Goal: Information Seeking & Learning: Learn about a topic

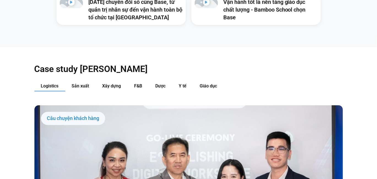
scroll to position [552, 0]
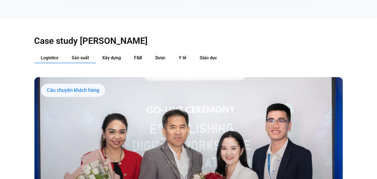
click at [80, 55] on span "Sản xuất" at bounding box center [80, 57] width 17 height 5
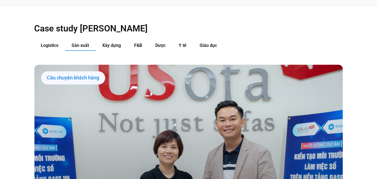
scroll to position [524, 0]
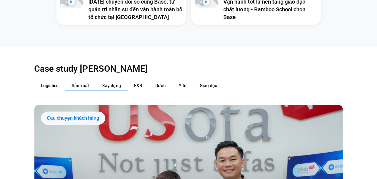
click at [112, 83] on span "Xây dựng" at bounding box center [111, 85] width 19 height 5
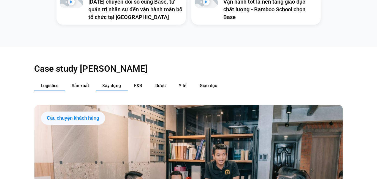
click at [62, 81] on button "Logistics" at bounding box center [49, 86] width 31 height 10
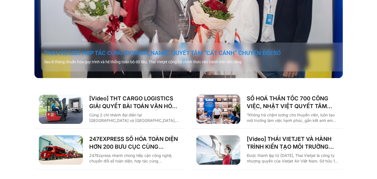
scroll to position [689, 0]
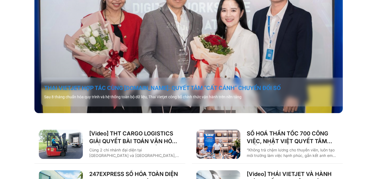
click at [195, 84] on link "THAI VIETJET HỢP TÁC CÙNG [DOMAIN_NAME]: QUYẾT TÂM “CẤT CÁNH” CHUYỂN ĐỔI SỐ" at bounding box center [195, 88] width 302 height 8
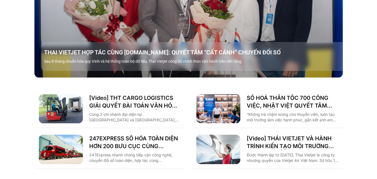
scroll to position [691, 0]
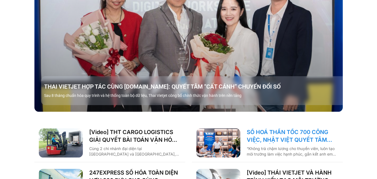
click at [286, 128] on link "SỐ HOÁ THẦN TỐC 700 CÔNG VIỆC, NHẬT VIỆT QUYẾT TÂM “GẮN KẾT TÀU – BỜ”" at bounding box center [292, 135] width 91 height 15
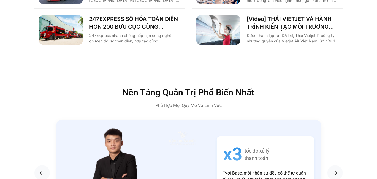
scroll to position [912, 0]
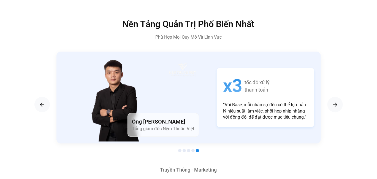
click at [114, 95] on img "5 / 5" at bounding box center [120, 100] width 81 height 83
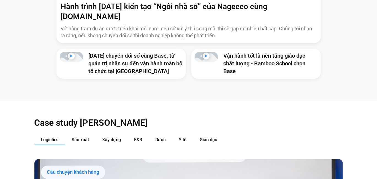
scroll to position [444, 0]
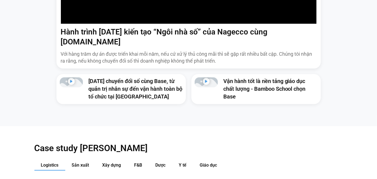
click at [115, 162] on span "Xây dựng" at bounding box center [111, 164] width 19 height 5
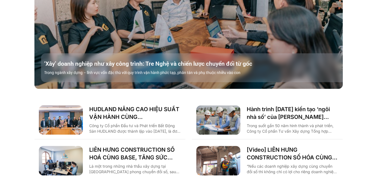
scroll to position [747, 0]
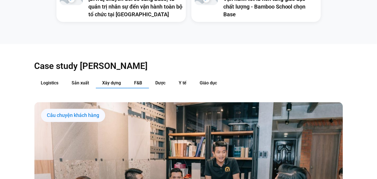
click at [143, 78] on button "F&B" at bounding box center [138, 83] width 21 height 10
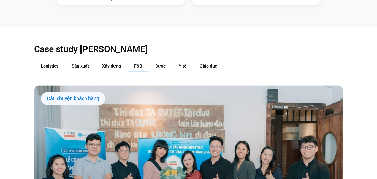
scroll to position [527, 0]
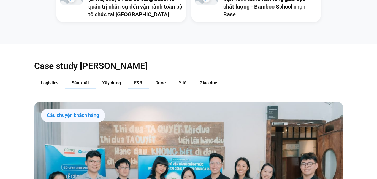
click at [86, 80] on span "Sản xuất" at bounding box center [80, 82] width 17 height 5
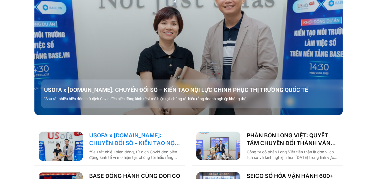
scroll to position [747, 0]
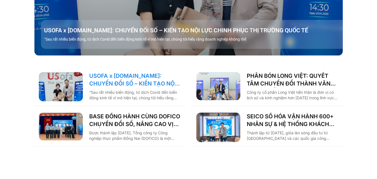
click at [168, 76] on link "USOFA x BASE.VN: CHUYỂN ĐỔI SỐ – KIẾN TẠO NỘI LỰC CHINH PHỤC THỊ TRƯỜNG QUỐC TẾ" at bounding box center [134, 79] width 91 height 15
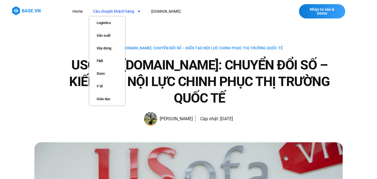
click at [127, 12] on link "Câu chuyện khách hàng" at bounding box center [117, 11] width 56 height 10
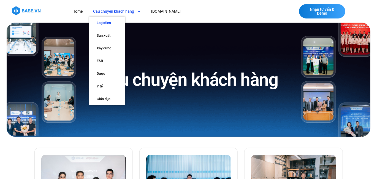
click at [110, 23] on link "Logistics" at bounding box center [107, 23] width 36 height 13
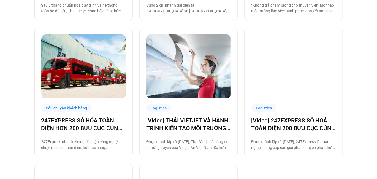
scroll to position [279, 0]
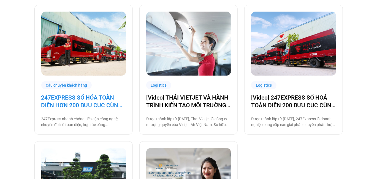
click at [81, 101] on link "247EXPRESS SỐ HÓA TOÀN DIỆN HƠN 200 BƯU CỤC CÙNG [DOMAIN_NAME]" at bounding box center [83, 101] width 84 height 15
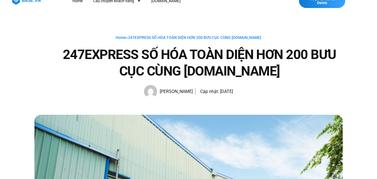
scroll to position [28, 0]
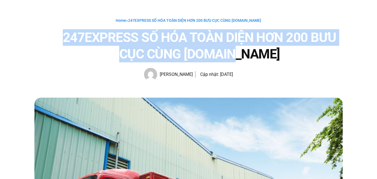
drag, startPoint x: 253, startPoint y: 50, endPoint x: 54, endPoint y: 37, distance: 199.9
click at [54, 37] on div "247EXPRESS SỐ HÓA TOÀN DIỆN HƠN 200 BƯU CỤC CÙNG BASE.VN" at bounding box center [193, 45] width 297 height 33
copy h1 "247EXPRESS SỐ HÓA TOÀN DIỆN HƠN 200 BƯU CỤC CÙNG BASE.VN"
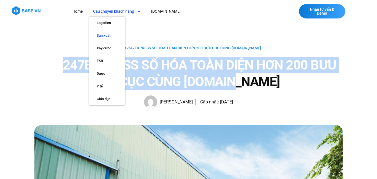
click at [107, 33] on link "Sản xuất" at bounding box center [107, 35] width 36 height 13
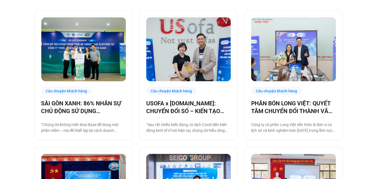
scroll to position [138, 0]
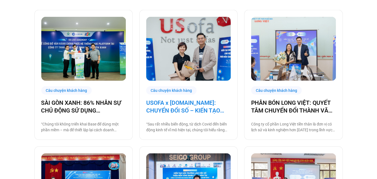
click at [213, 104] on link "USOFA x [DOMAIN_NAME]: CHUYỂN ĐỔI SỐ – KIẾN TẠO NỘI LỰC CHINH PHỤC THỊ TRƯỜNG Q…" at bounding box center [188, 106] width 84 height 15
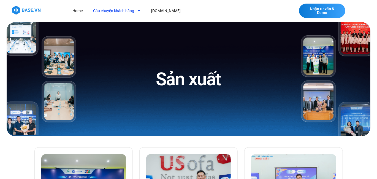
scroll to position [0, 0]
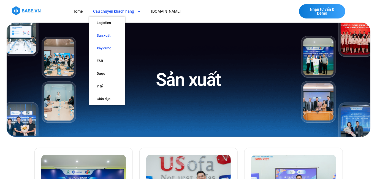
click at [111, 47] on link "Xây dựng" at bounding box center [107, 48] width 36 height 13
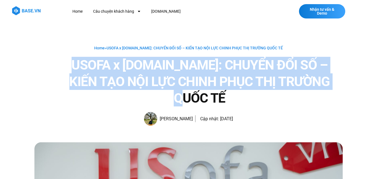
drag, startPoint x: 326, startPoint y: 83, endPoint x: 66, endPoint y: 65, distance: 260.8
click at [66, 65] on h1 "USOFA x [DOMAIN_NAME]: CHUYỂN ĐỔI SỐ – KIẾN TẠO NỘI LỰC CHINH PHỤC THỊ TRƯỜNG Q…" at bounding box center [199, 82] width 286 height 50
copy h1 "USOFA x BASE.VN: CHUYỂN ĐỔI SỐ – KIẾN TẠO NỘI LỰC CHINH PHỤC THỊ TRƯỜNG QUỐC TẾ"
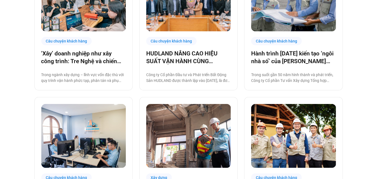
scroll to position [165, 0]
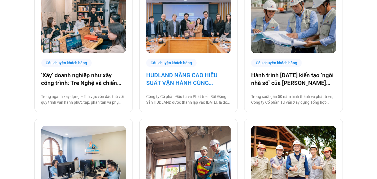
click at [189, 83] on link "HUDLAND NÂNG CAO HIỆU SUẤT VẬN HÀNH CÙNG [DOMAIN_NAME]" at bounding box center [188, 78] width 84 height 15
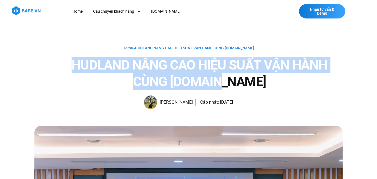
drag, startPoint x: 245, startPoint y: 83, endPoint x: 75, endPoint y: 65, distance: 171.6
click at [75, 65] on h1 "HUDLAND NÂNG CAO HIỆU SUẤT VẬN HÀNH CÙNG [DOMAIN_NAME]" at bounding box center [199, 73] width 286 height 33
copy h1 "HUDLAND NÂNG CAO HIỆU SUẤT VẬN HÀNH CÙNG [DOMAIN_NAME]"
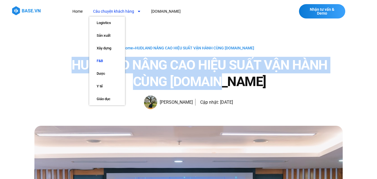
click at [106, 62] on link "F&B" at bounding box center [107, 60] width 36 height 13
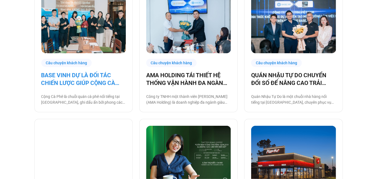
click at [83, 81] on link "BASE VINH DỰ LÀ ĐỐI TÁC CHIẾN LƯỢC GIÚP CỘNG CÀ PHÊ CHUYỂN ĐỔI SỐ VẬN HÀNH!" at bounding box center [83, 78] width 84 height 15
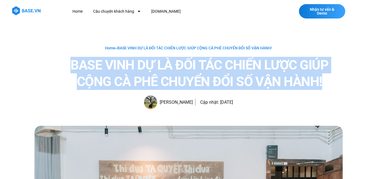
drag, startPoint x: 327, startPoint y: 83, endPoint x: 57, endPoint y: 67, distance: 271.0
click at [57, 67] on h1 "BASE VINH DỰ LÀ ĐỐI TÁC CHIẾN LƯỢC GIÚP CỘNG CÀ PHÊ CHUYỂN ĐỔI SỐ VẬN HÀNH!" at bounding box center [199, 73] width 286 height 33
copy h1 "BASE VINH DỰ LÀ ĐỐI TÁC CHIẾN LƯỢC GIÚP CỘNG CÀ PHÊ CHUYỂN ĐỔI SỐ VẬN HÀNH!"
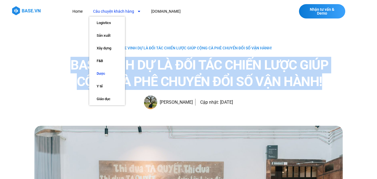
click at [108, 71] on link "Dược" at bounding box center [107, 73] width 36 height 13
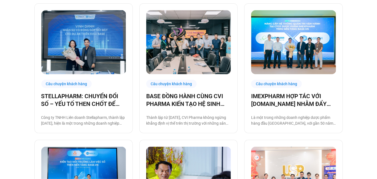
scroll to position [165, 0]
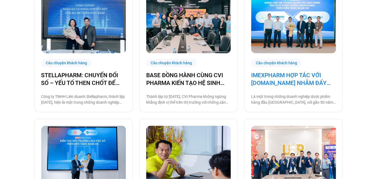
click at [296, 78] on link "IMEXPHARM HỢP TÁC VỚI BASE.VN NHẰM ĐẨY MẠNH CHUYỂN ĐỔI SỐ CHO VẬN HÀNH THÔNG MI…" at bounding box center [293, 78] width 84 height 15
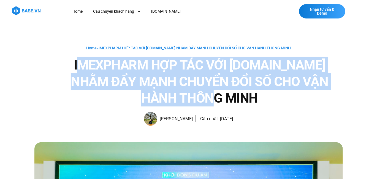
drag, startPoint x: 181, startPoint y: 91, endPoint x: 64, endPoint y: 65, distance: 120.0
click at [64, 65] on h1 "IMEXPHARM HỢP TÁC VỚI [DOMAIN_NAME] NHẰM ĐẨY MẠNH CHUYỂN ĐỔI SỐ CHO VẬN HÀNH TH…" at bounding box center [199, 82] width 286 height 50
drag, startPoint x: 62, startPoint y: 65, endPoint x: 248, endPoint y: 107, distance: 190.7
click at [248, 107] on div "Home » IMEXPHARM HỢP TÁC VỚI BASE.VN NHẰM ĐẨY MẠNH CHUYỂN ĐỔI SỐ CHO VẬN HÀNH T…" at bounding box center [188, 85] width 308 height 81
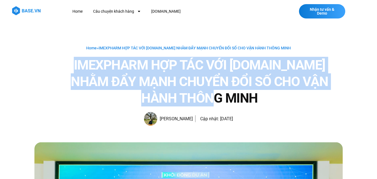
copy h1 "IMEXPHARM HỢP TÁC VỚI BASE.VN NHẰM ĐẨY MẠNH CHUYỂN ĐỔI SỐ CHO VẬN HÀNH THÔNG MI…"
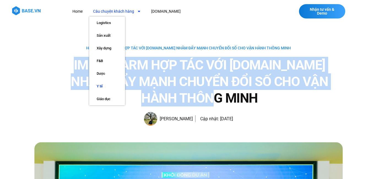
click at [104, 87] on link "Y tế" at bounding box center [107, 86] width 36 height 13
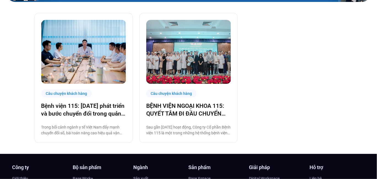
scroll to position [138, 0]
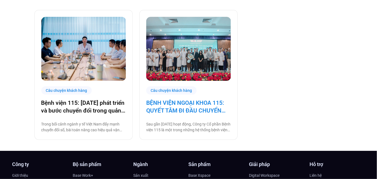
click at [182, 108] on link "BỆNH VIỆN NGOẠI KHOA 115: QUYẾT TÂM ĐI ĐẦU CHUYỂN ĐỔI SỐ NGÀNH Y TẾ!" at bounding box center [188, 106] width 84 height 15
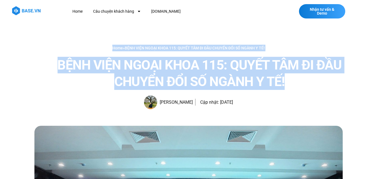
drag, startPoint x: 231, startPoint y: 75, endPoint x: 32, endPoint y: 63, distance: 198.7
click at [32, 63] on div "Home » BỆNH VIỆN NGOẠI KHOA 115: QUYẾT TÂM ĐI ĐẦU CHUYỂN ĐỔI SỐ NGÀNH Y TẾ! BỆN…" at bounding box center [188, 74] width 377 height 103
copy div "Home » BỆNH VIỆN NGOẠI KHOA 115: QUYẾT TÂM ĐI ĐẦU CHUYỂN ĐỔI SỐ NGÀNH Y TẾ! BỆN…"
click at [91, 62] on h1 "BỆNH VIỆN NGOẠI KHOA 115: QUYẾT TÂM ĐI ĐẦU CHUYỂN ĐỔI SỐ NGÀNH Y TẾ!" at bounding box center [199, 73] width 286 height 33
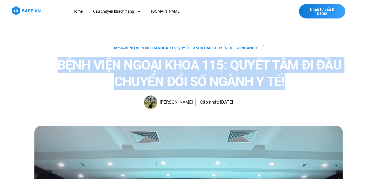
drag, startPoint x: 60, startPoint y: 63, endPoint x: 304, endPoint y: 81, distance: 244.1
click at [304, 81] on h1 "BỆNH VIỆN NGOẠI KHOA 115: QUYẾT TÂM ĐI ĐẦU CHUYỂN ĐỔI SỐ NGÀNH Y TẾ!" at bounding box center [199, 73] width 286 height 33
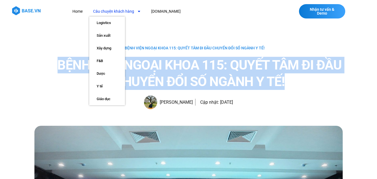
click at [114, 11] on link "Câu chuyện khách hàng" at bounding box center [117, 11] width 56 height 10
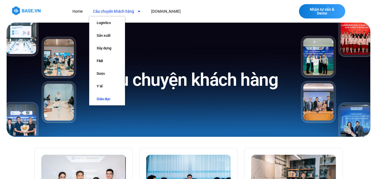
click at [106, 100] on link "Giáo dục" at bounding box center [107, 98] width 36 height 13
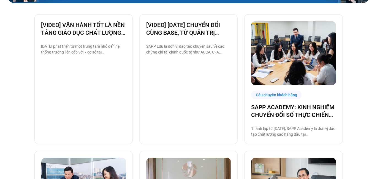
scroll to position [138, 0]
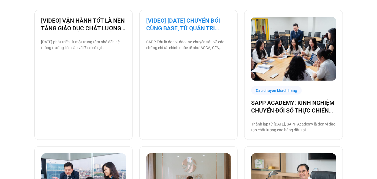
click at [178, 27] on link "[VIDEO] 5 NĂM CHUYỂN ĐỔI CÙNG BASE, TỪ QUẢN TRỊ NHÂN SỰ ĐẾN VẬN HÀNH TOÀN BỘ TỔ…" at bounding box center [188, 24] width 84 height 15
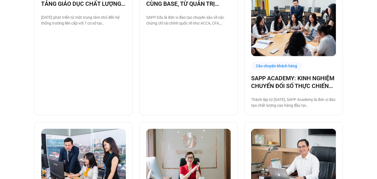
scroll to position [195, 0]
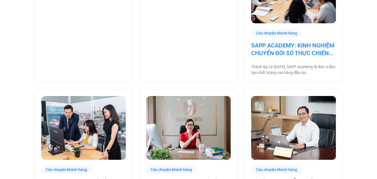
click at [303, 43] on link "SAPP ACADEMY: KINH NGHIỆM CHUYỂN ĐỐI SỐ THỰC CHIẾN TỪ TƯ DUY QUẢN TRỊ VỮNG" at bounding box center [293, 49] width 84 height 15
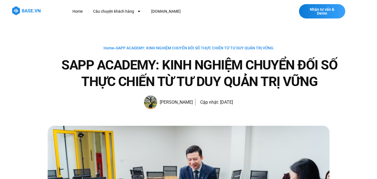
click at [196, 75] on h1 "SAPP ACADEMY: KINH NGHIỆM CHUYỂN ĐỐI SỐ THỰC CHIẾN TỪ TƯ DUY QUẢN TRỊ VỮNG" at bounding box center [199, 73] width 286 height 33
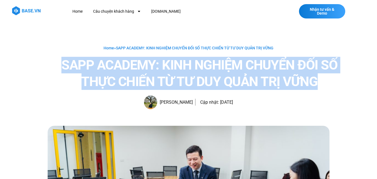
click at [196, 75] on h1 "SAPP ACADEMY: KINH NGHIỆM CHUYỂN ĐỐI SỐ THỰC CHIẾN TỪ TƯ DUY QUẢN TRỊ VỮNG" at bounding box center [199, 73] width 286 height 33
copy div "SAPP ACADEMY: KINH NGHIỆM CHUYỂN ĐỐI SỐ THỰC CHIẾN TỪ TƯ DUY QUẢN TRỊ VỮNG"
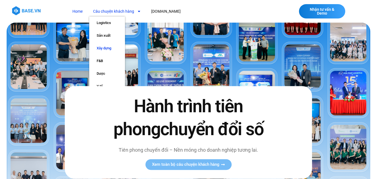
click at [106, 50] on link "Xây dựng" at bounding box center [107, 48] width 36 height 13
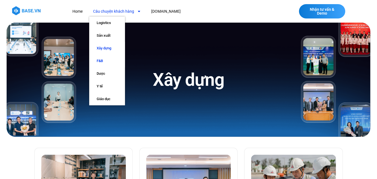
click at [106, 62] on link "F&B" at bounding box center [107, 60] width 36 height 13
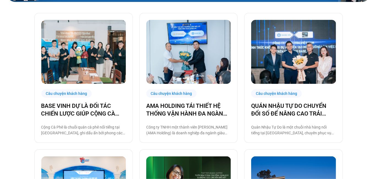
scroll to position [138, 0]
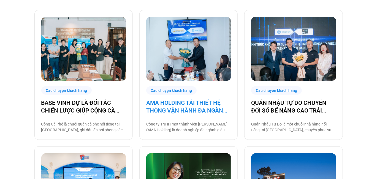
click at [214, 111] on link "AMA HOLDING TÁI THIẾT HỆ THỐNG VẬN HÀNH ĐA NGÀNH CÙNG [DOMAIN_NAME]" at bounding box center [188, 106] width 84 height 15
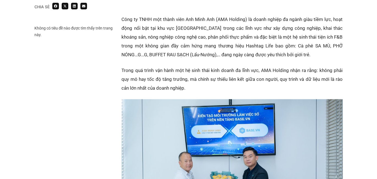
scroll to position [358, 0]
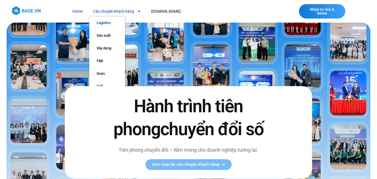
click at [107, 26] on link "Logistics" at bounding box center [107, 23] width 36 height 13
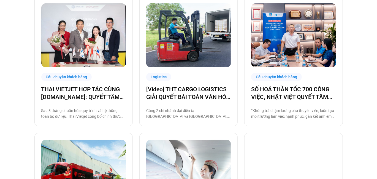
scroll to position [165, 0]
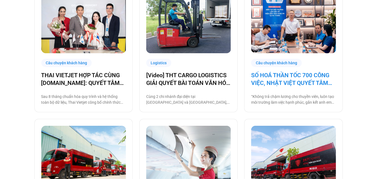
click at [299, 83] on link "SỐ HOÁ THẦN TỐC 700 CÔNG VIỆC, NHẬT VIỆT QUYẾT TÂM “GẮN KẾT TÀU – BỜ”" at bounding box center [293, 78] width 84 height 15
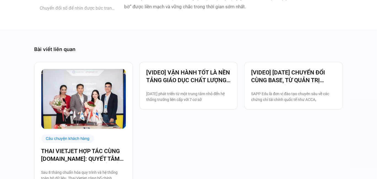
scroll to position [1623, 0]
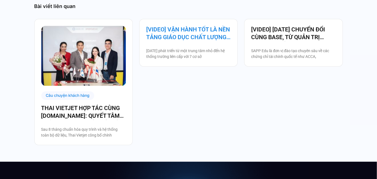
click at [199, 41] on link "[VIDEO] VẬN HÀNH TỐT LÀ NỀN TẢNG GIÁO DỤC CHẤT LƯỢNG – BAMBOO SCHOOL CHỌN BASE" at bounding box center [188, 33] width 84 height 15
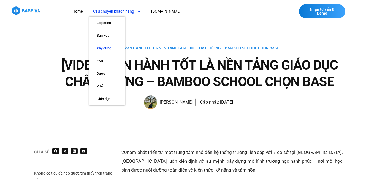
click at [105, 48] on link "Xây dựng" at bounding box center [107, 48] width 36 height 13
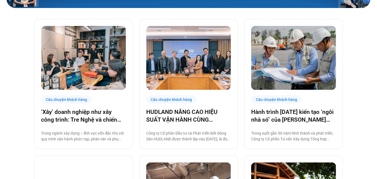
scroll to position [138, 0]
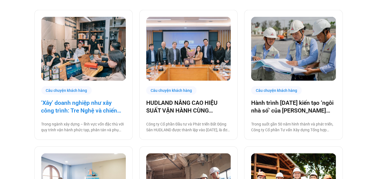
click at [113, 106] on link "‘Xây’ doanh nghiệp như xây công trình: Tre Nghệ và chiến lược chuyển đổi từ gốc" at bounding box center [83, 106] width 84 height 15
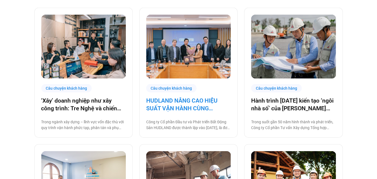
click at [180, 110] on link "HUDLAND NÂNG CAO HIỆU SUẤT VẬN HÀNH CÙNG BASE.VN" at bounding box center [188, 104] width 84 height 15
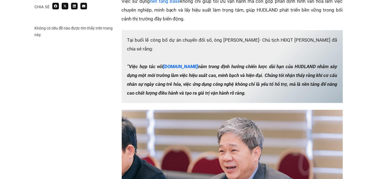
scroll to position [743, 0]
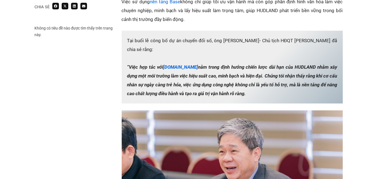
drag, startPoint x: 239, startPoint y: 84, endPoint x: 129, endPoint y: 58, distance: 113.5
click at [129, 58] on p "Tại buổi lễ công bố dự án chuyển đổi số, ông Phạm Cao Sơn- Chủ tịch HĐQT HUDLAN…" at bounding box center [232, 67] width 221 height 73
copy strong "Việc hợp tác với Base.vn nằm trong định hướng chiến lược dài hạn của HUDLAND nh…"
click at [225, 31] on p "Tại buổi lễ công bố dự án chuyển đổi số, ông Phạm Cao Sơn- Chủ tịch HĐQT HUDLAN…" at bounding box center [232, 67] width 221 height 73
drag, startPoint x: 215, startPoint y: 31, endPoint x: 246, endPoint y: 69, distance: 49.3
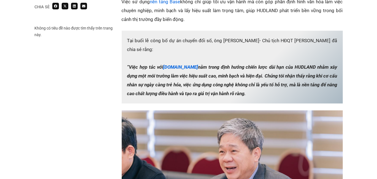
click at [264, 84] on p "Tại buổi lễ công bố dự án chuyển đổi số, ông Phạm Cao Sơn- Chủ tịch HĐQT HUDLAN…" at bounding box center [232, 67] width 221 height 73
copy p "ông Phạm Cao Sơn- Chủ tịch HĐQT HUDLAND đã chia sẻ rằng: “Việc hợp tác với Base…"
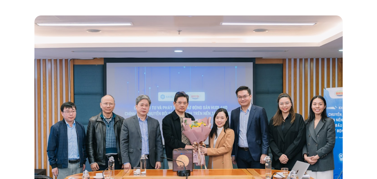
scroll to position [0, 0]
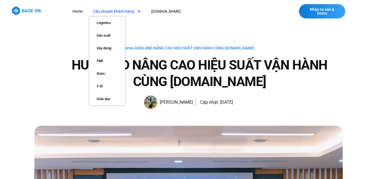
click at [121, 13] on link "Câu chuyện khách hàng" at bounding box center [117, 11] width 56 height 10
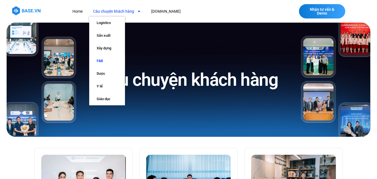
click at [106, 59] on link "F&B" at bounding box center [107, 60] width 36 height 13
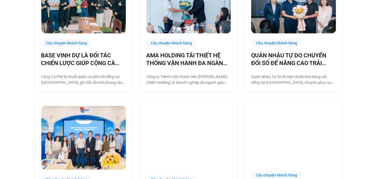
scroll to position [138, 0]
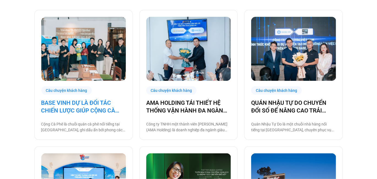
click at [86, 111] on link "BASE VINH DỰ LÀ ĐỐI TÁC CHIẾN LƯỢC GIÚP CỘNG CÀ PHÊ CHUYỂN ĐỔI SỐ VẬN HÀNH!" at bounding box center [83, 106] width 84 height 15
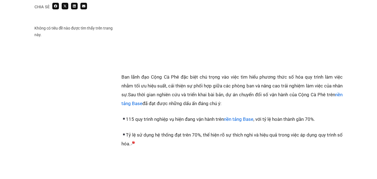
scroll to position [527, 0]
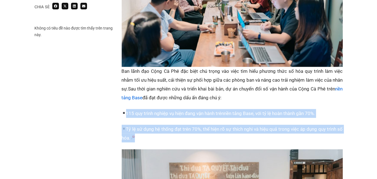
drag, startPoint x: 126, startPoint y: 96, endPoint x: 149, endPoint y: 116, distance: 29.8
click at [149, 116] on div "Cộng Cà Phê là chuỗi quán cà phê nổi tiếng tại [GEOGRAPHIC_DATA], ghi dấu ấn bở…" at bounding box center [232, 151] width 221 height 651
copy div "115 quy trình nghiệp vụ hiện đang vận hành trên nền tảng Base , với tỷ lệ hoàn …"
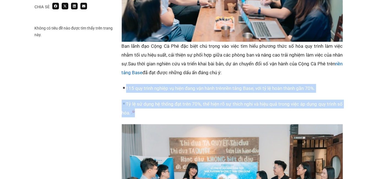
scroll to position [582, 0]
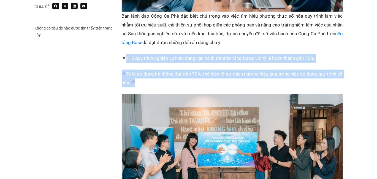
click at [224, 69] on p "Tỷ lệ sử dụng hệ thống đạt trên 70%, thể hiện rõ sự thích nghi và hiệu quả tron…" at bounding box center [232, 78] width 221 height 18
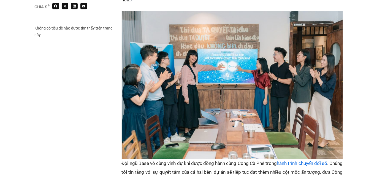
scroll to position [664, 0]
